Goal: Information Seeking & Learning: Learn about a topic

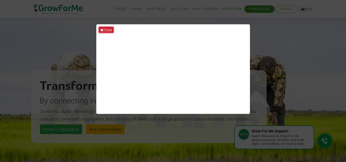
click at [108, 31] on button "Close" at bounding box center [106, 30] width 15 height 6
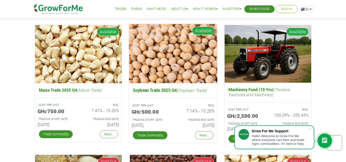
scroll to position [810, 0]
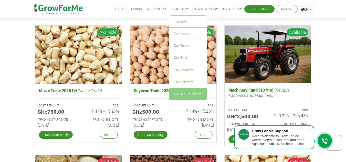
click at [180, 95] on link "SEC No Objection" at bounding box center [188, 94] width 38 height 12
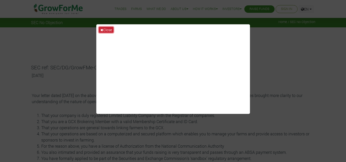
click at [103, 28] on button "Close" at bounding box center [106, 30] width 15 height 6
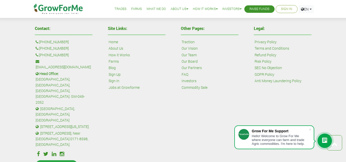
scroll to position [432, 0]
click at [187, 54] on link "Our Team" at bounding box center [188, 55] width 15 height 6
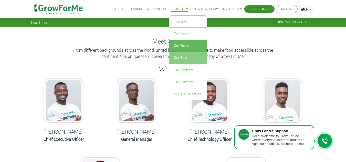
click at [179, 57] on link "Our Board" at bounding box center [188, 58] width 38 height 12
